Goal: Transaction & Acquisition: Purchase product/service

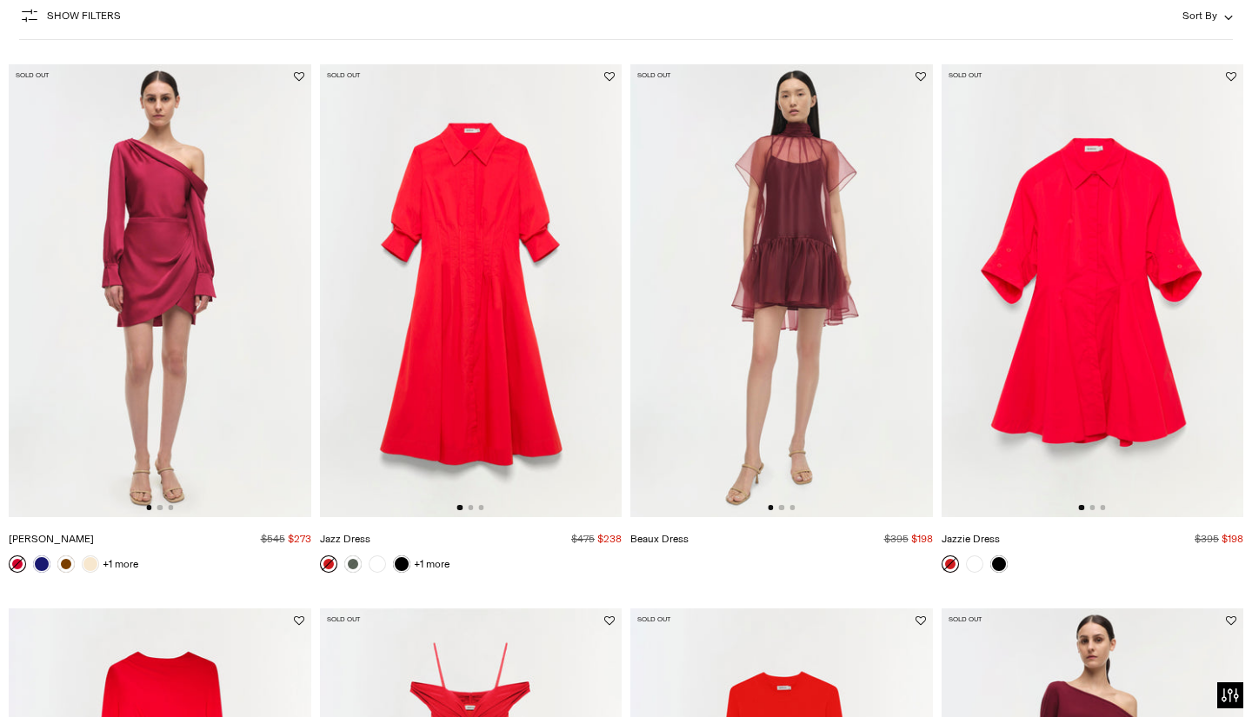
click at [1238, 85] on html "For screen-reader mode - click the first button of the website Accessibility Sc…" at bounding box center [626, 358] width 1252 height 717
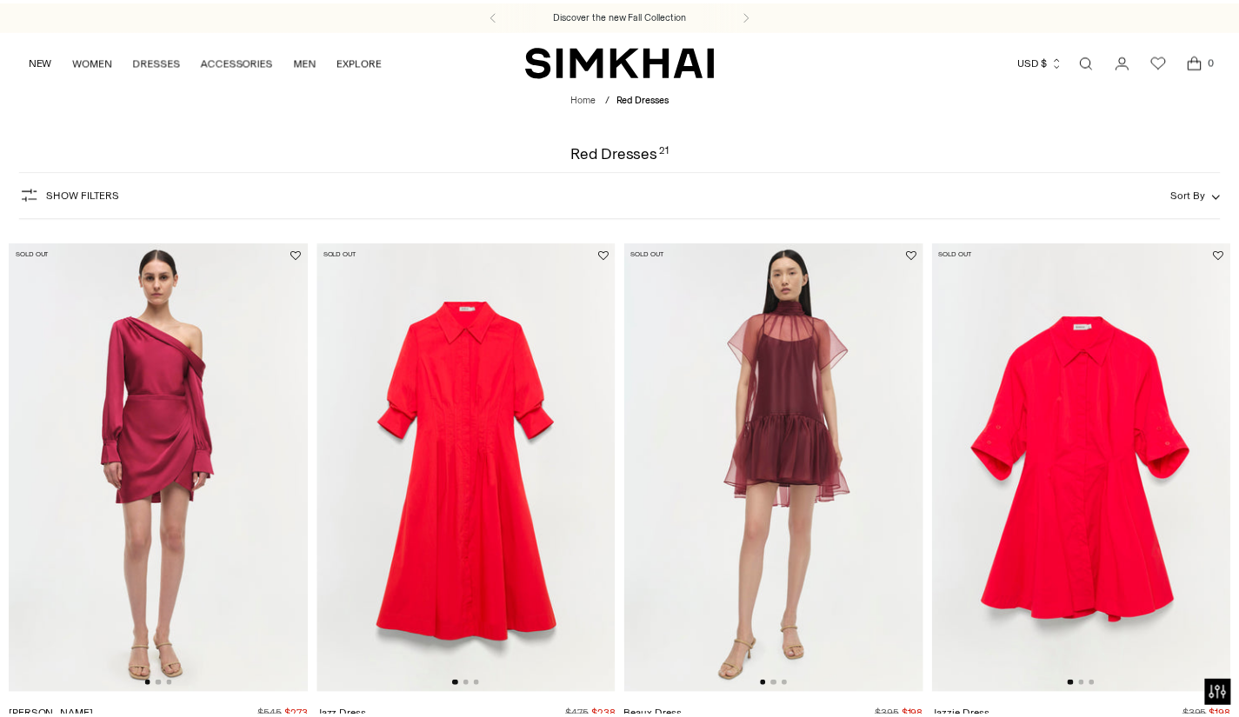
scroll to position [178, 0]
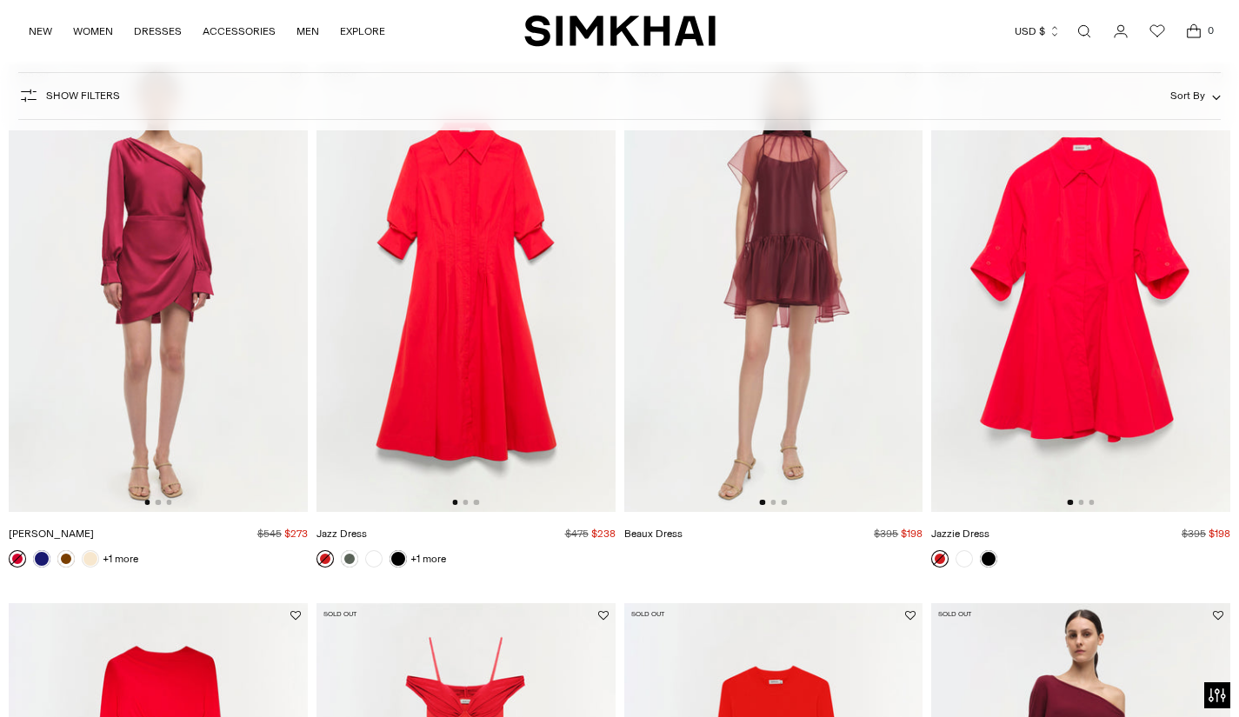
click at [1054, 316] on img at bounding box center [1080, 288] width 299 height 449
